Goal: Task Accomplishment & Management: Manage account settings

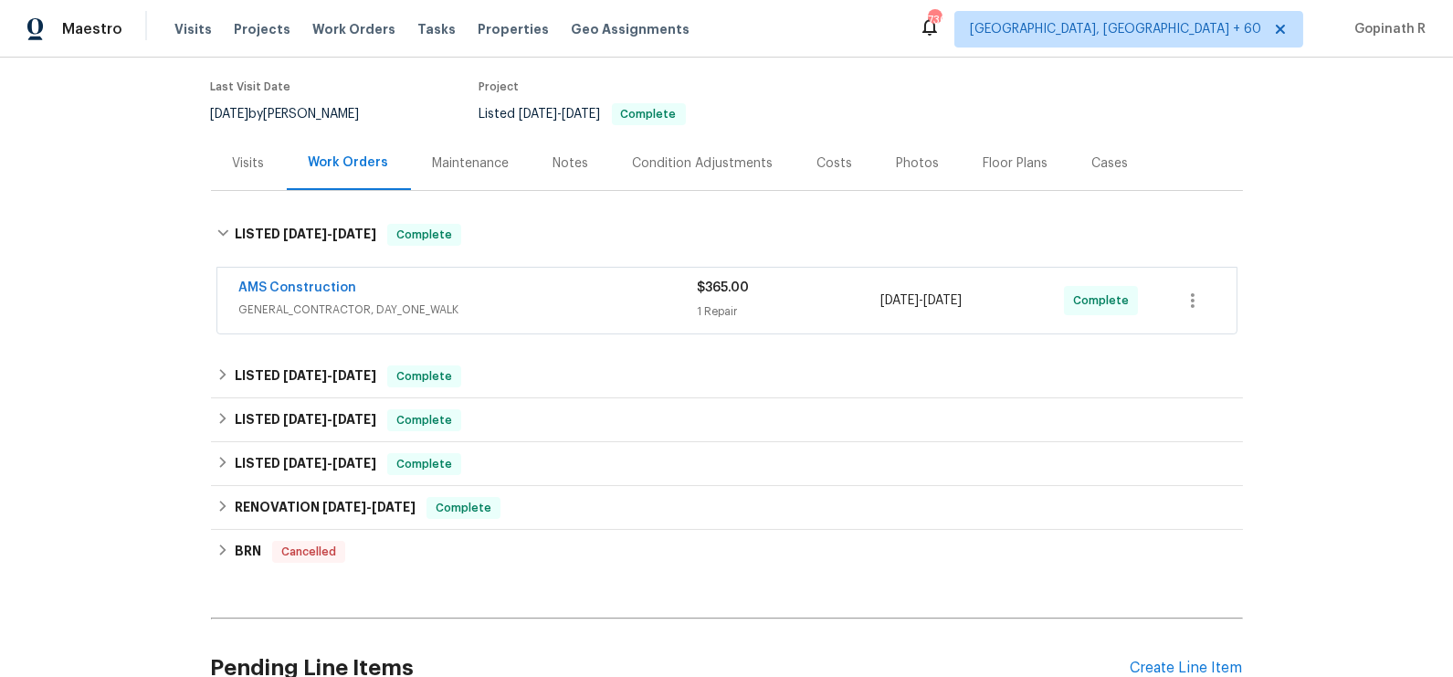
scroll to position [169, 0]
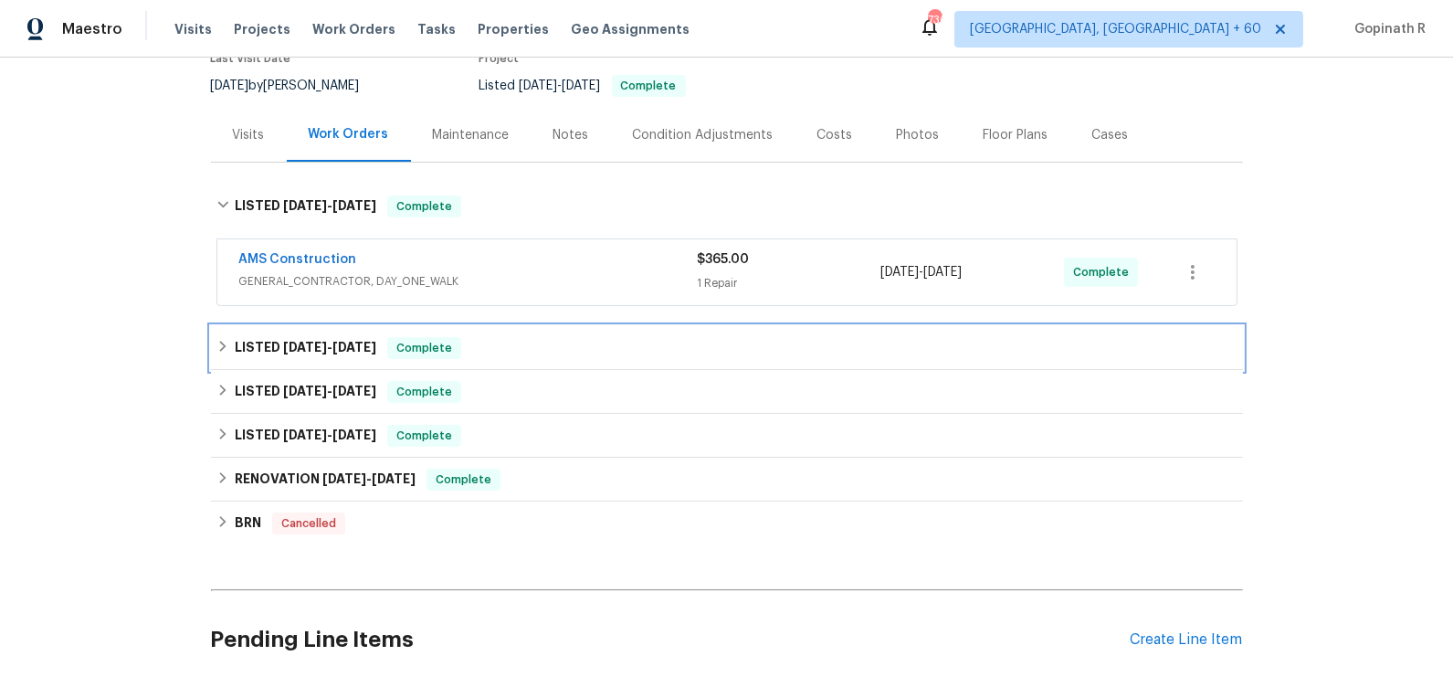
click at [405, 342] on span "Complete" at bounding box center [424, 348] width 70 height 18
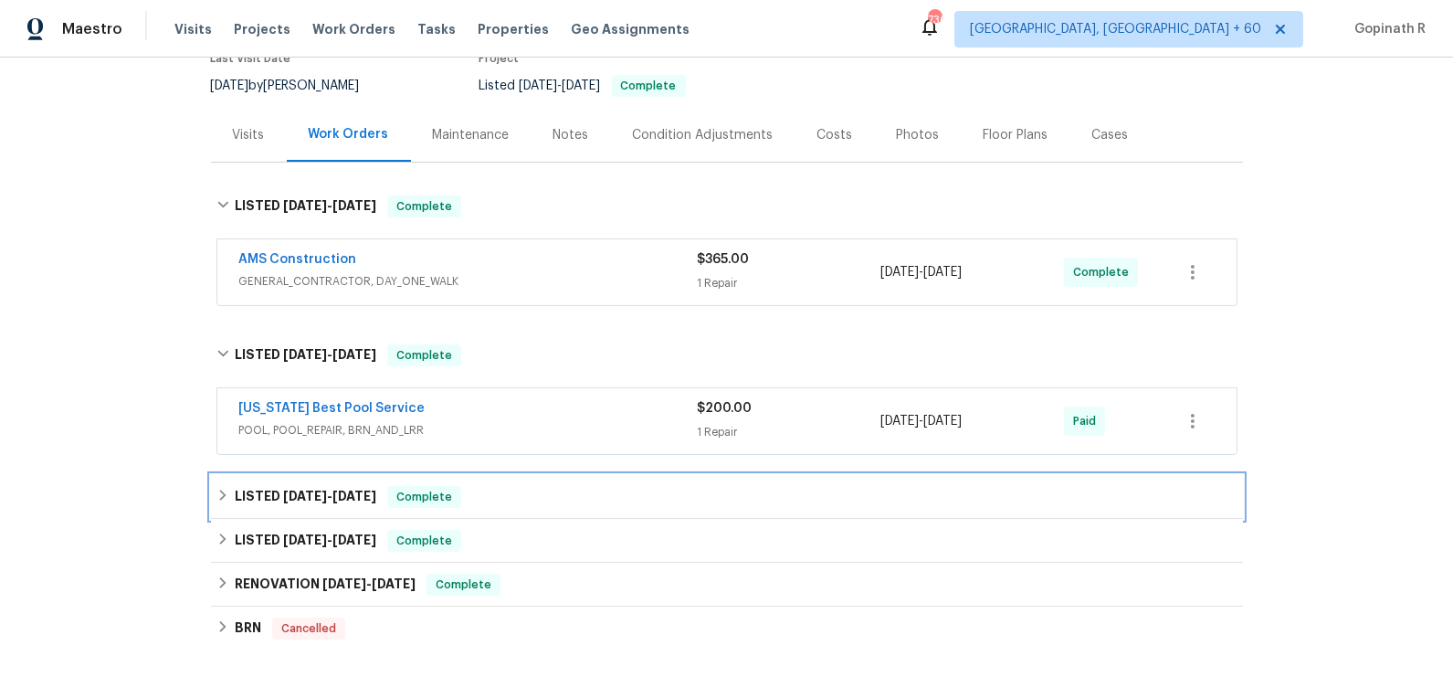
click at [414, 494] on span "Complete" at bounding box center [424, 497] width 70 height 18
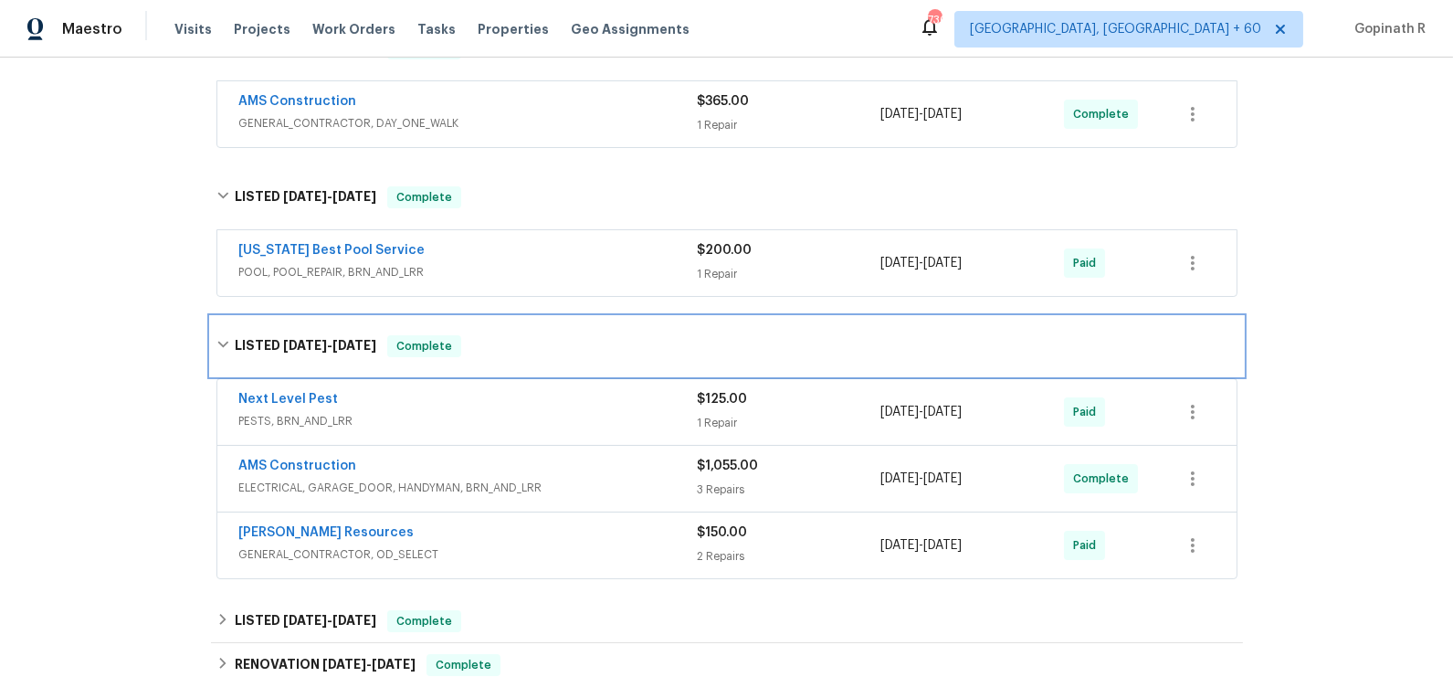
scroll to position [357, 0]
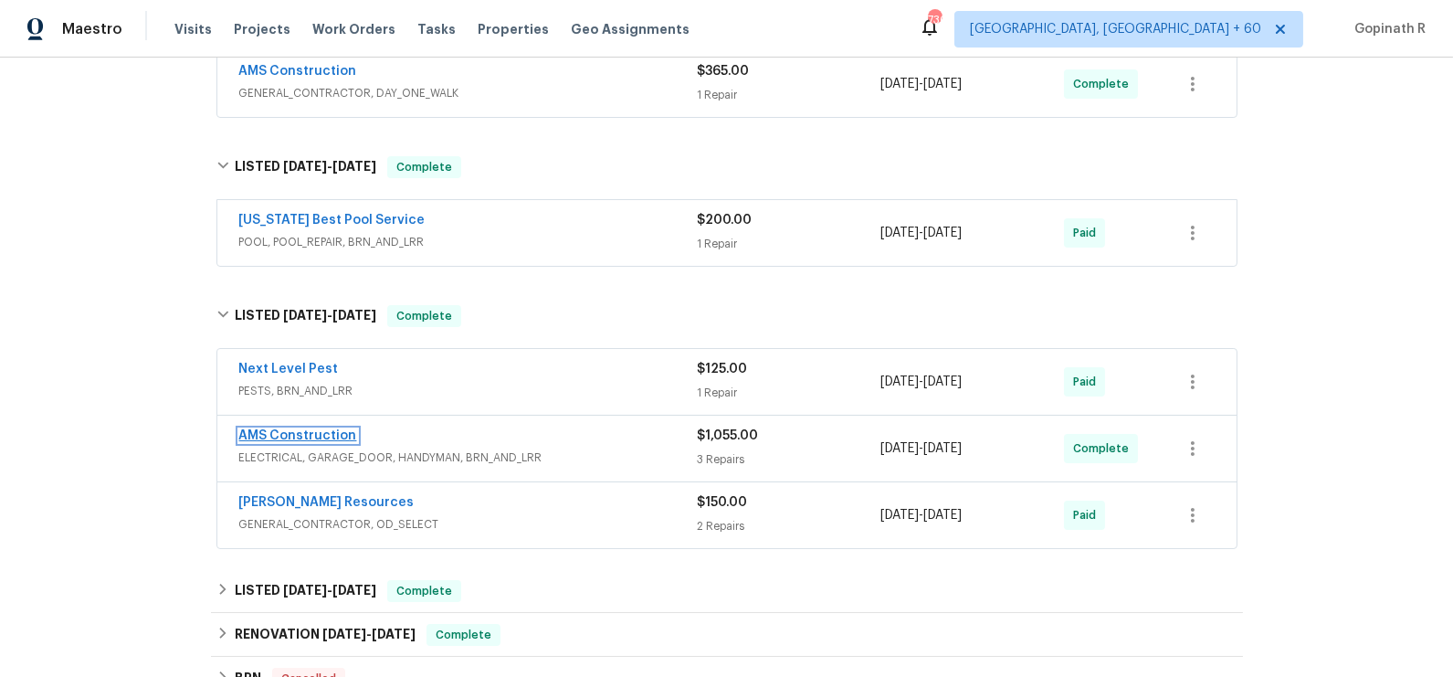
click at [286, 431] on link "AMS Construction" at bounding box center [298, 435] width 118 height 13
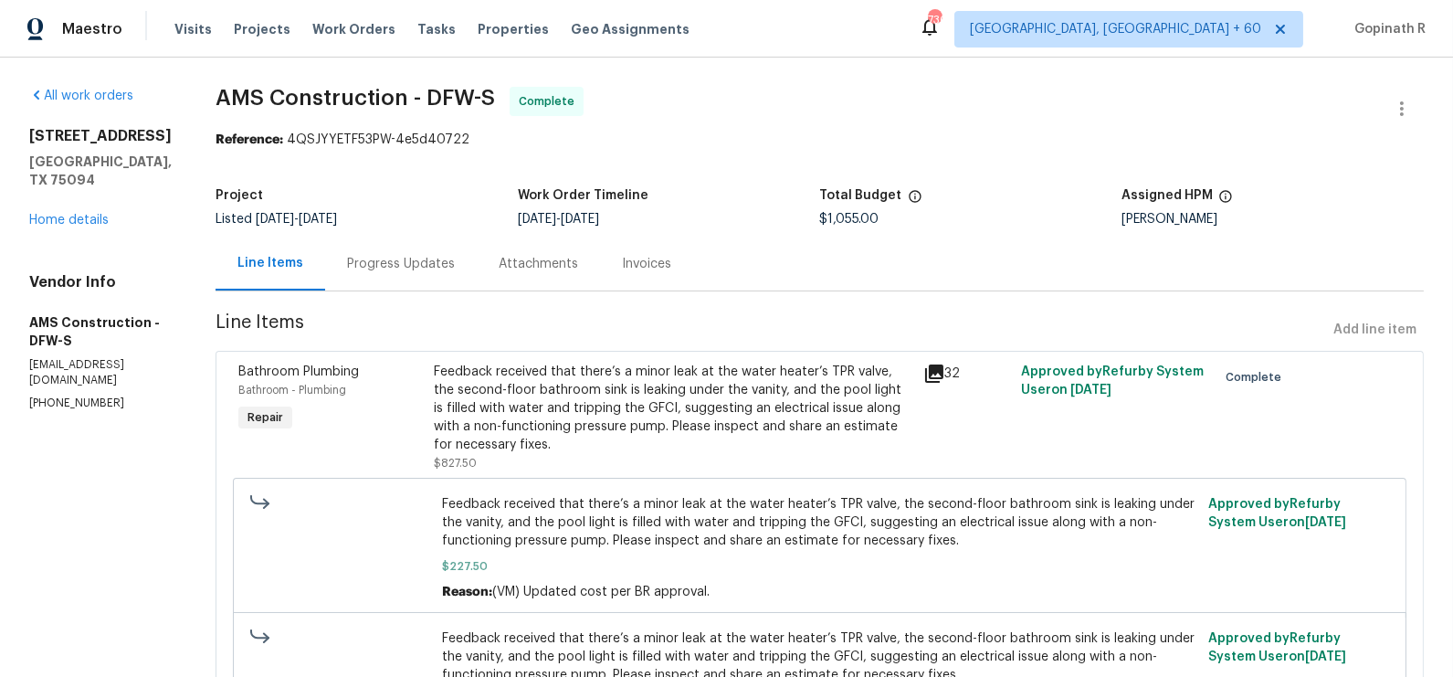
click at [383, 269] on div "Progress Updates" at bounding box center [401, 264] width 108 height 18
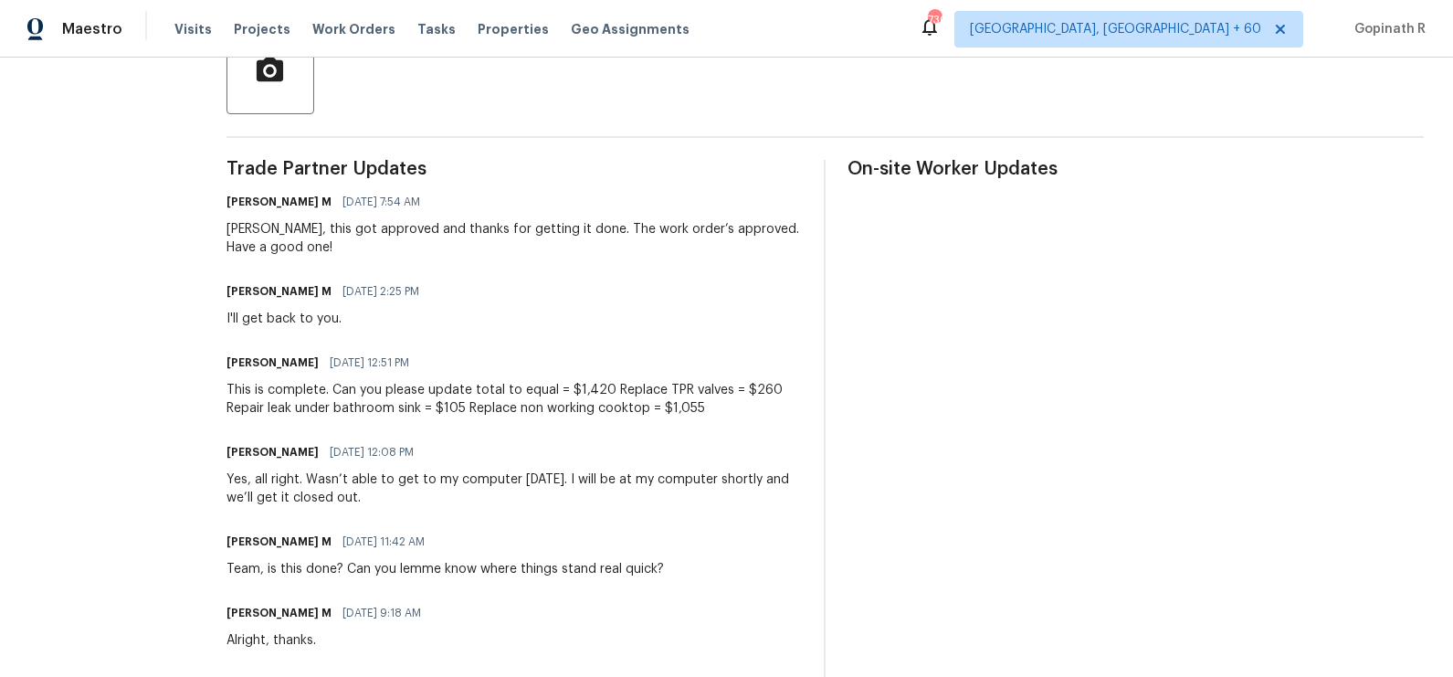
scroll to position [484, 0]
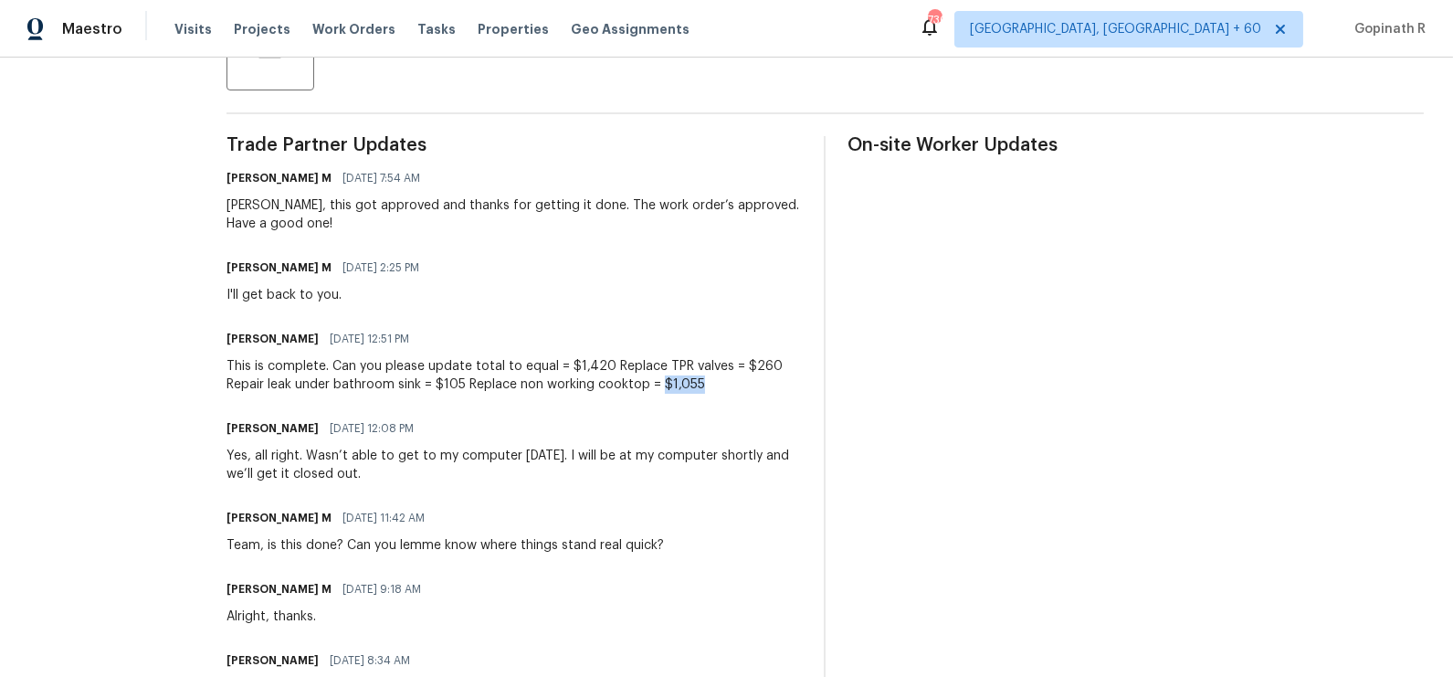
drag, startPoint x: 655, startPoint y: 386, endPoint x: 719, endPoint y: 389, distance: 64.0
click at [719, 389] on div "This is complete. Can you please update total to equal = $1,420 Replace TPR val…" at bounding box center [515, 375] width 576 height 37
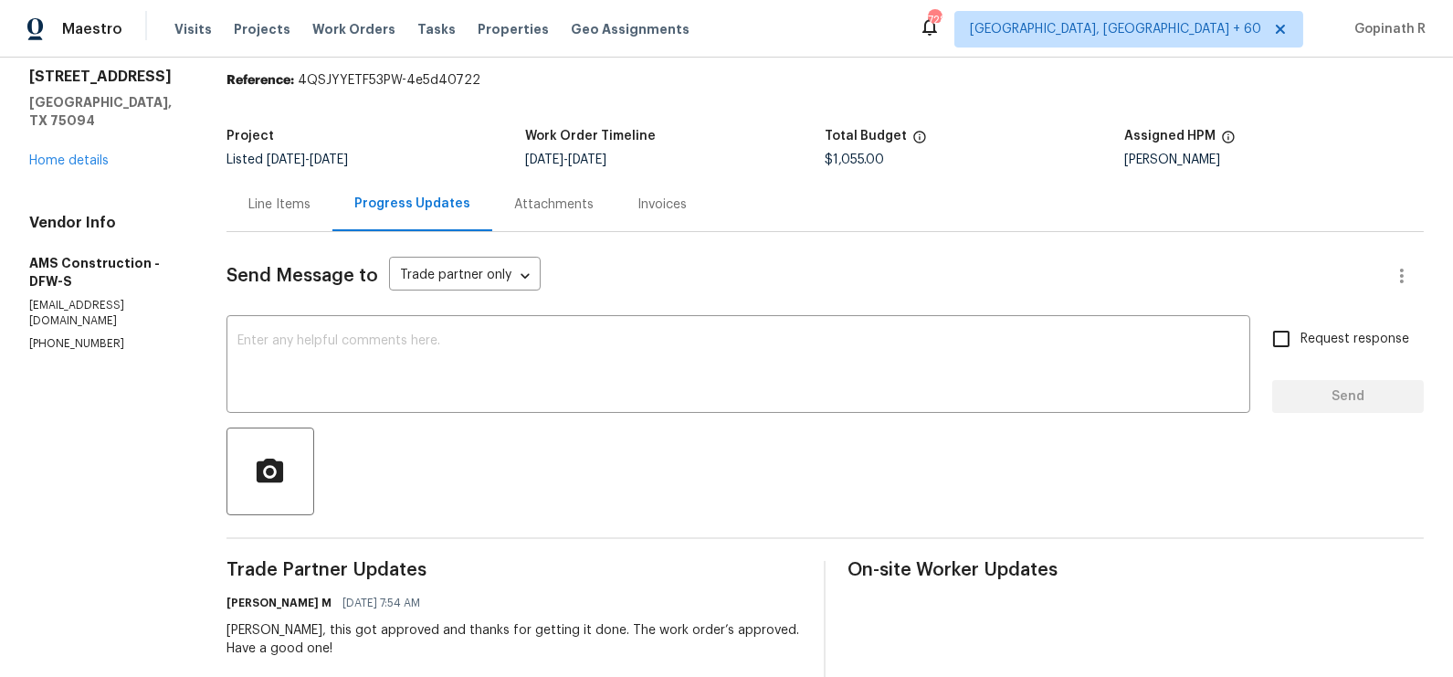
scroll to position [42, 0]
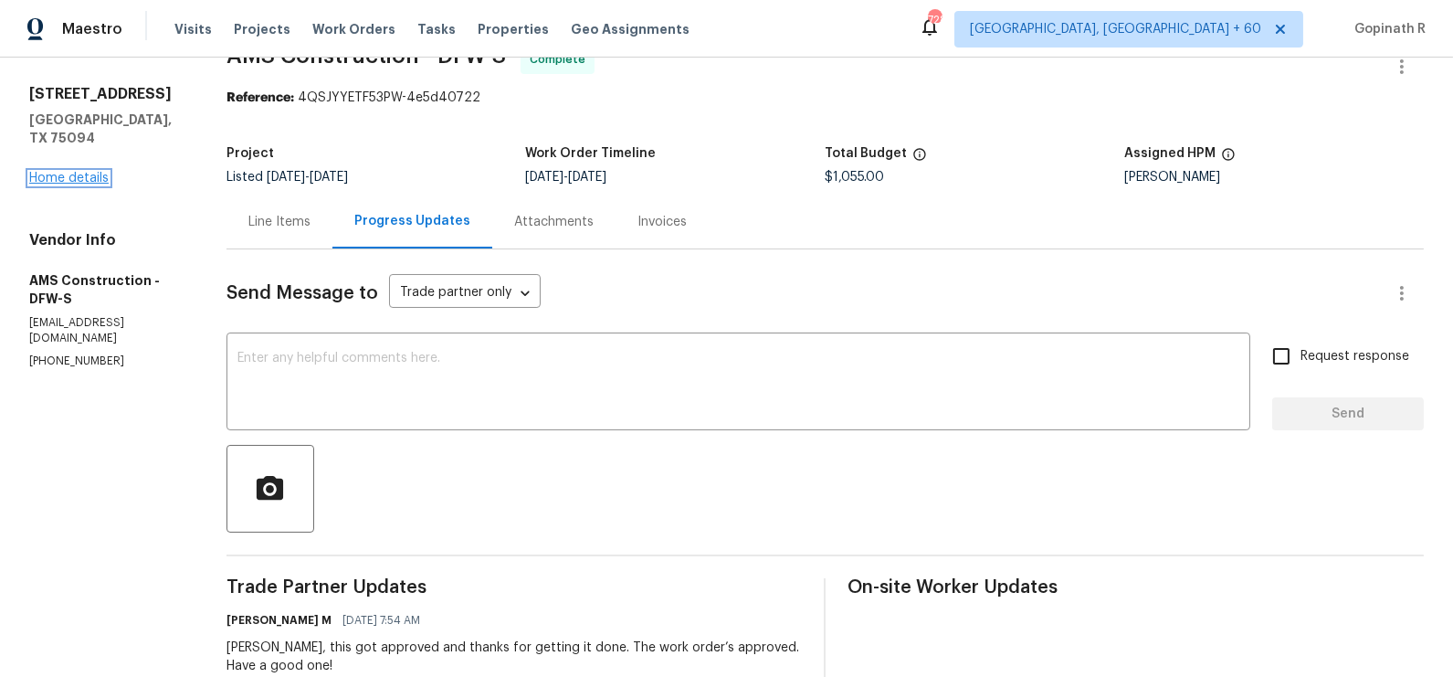
click at [87, 172] on link "Home details" at bounding box center [68, 178] width 79 height 13
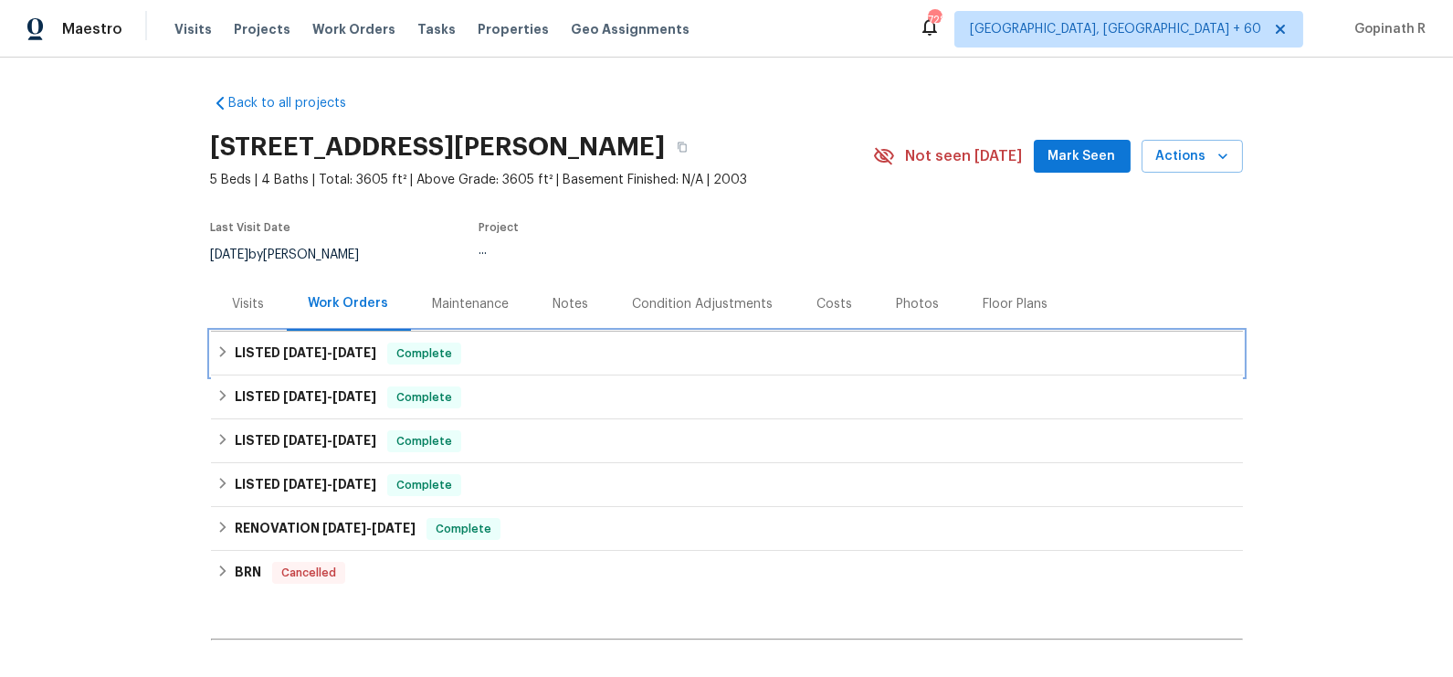
click at [360, 346] on span "[DATE]" at bounding box center [354, 352] width 44 height 13
